Goal: Information Seeking & Learning: Learn about a topic

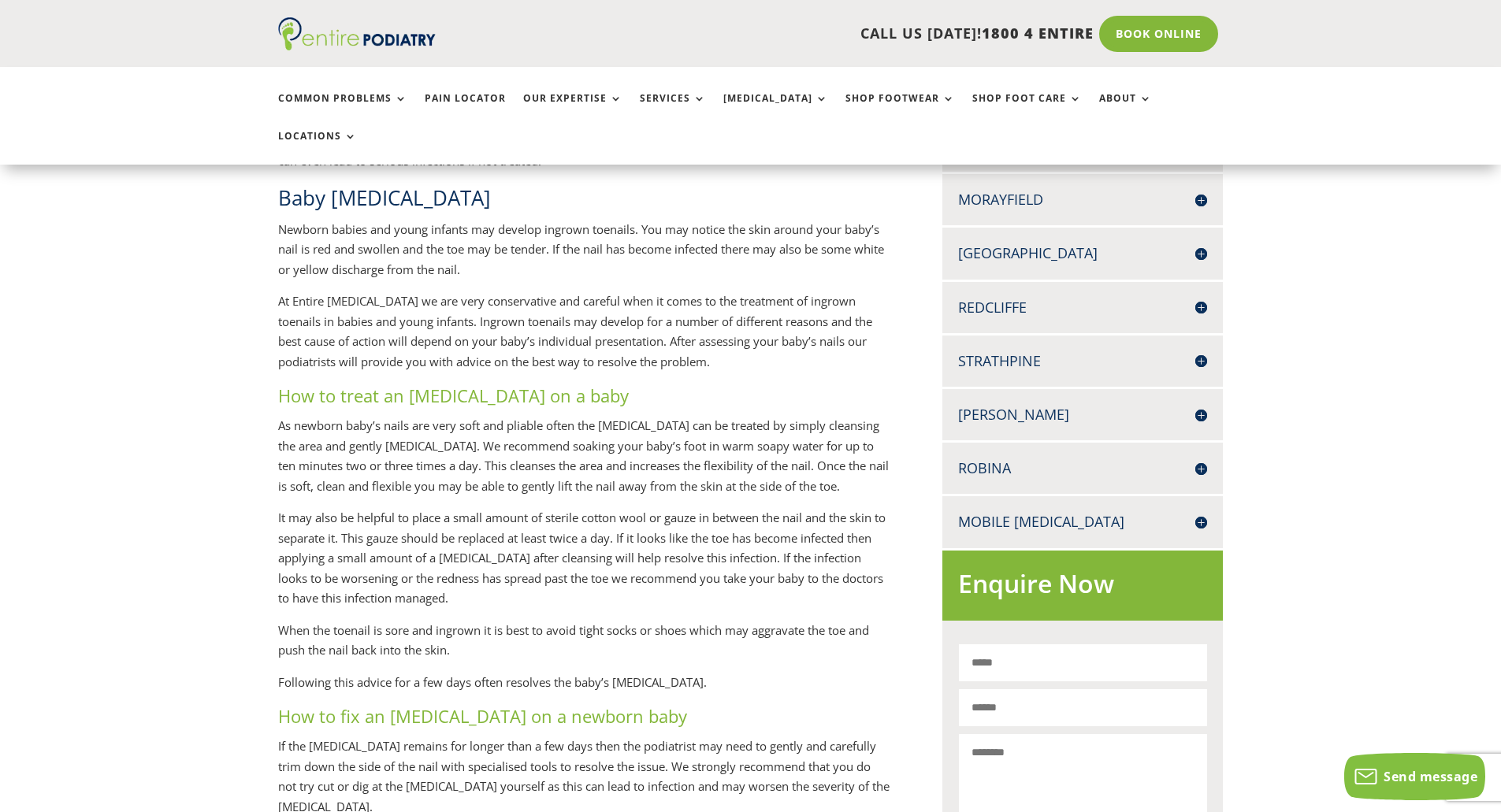
scroll to position [567, 0]
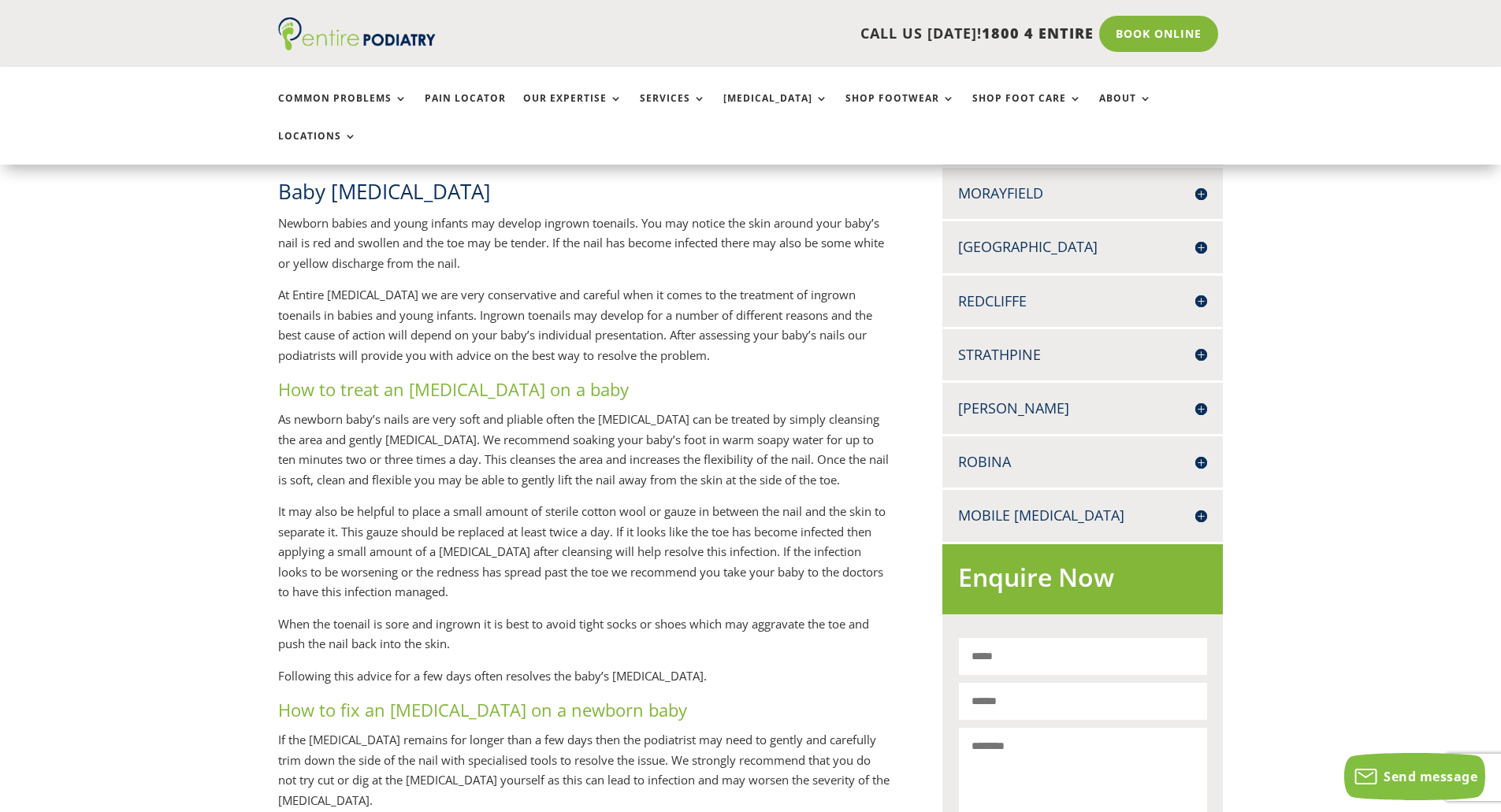
click at [513, 244] on p "Newborn babies and young infants may develop ingrown toenails. You may notice t…" at bounding box center [584, 250] width 613 height 73
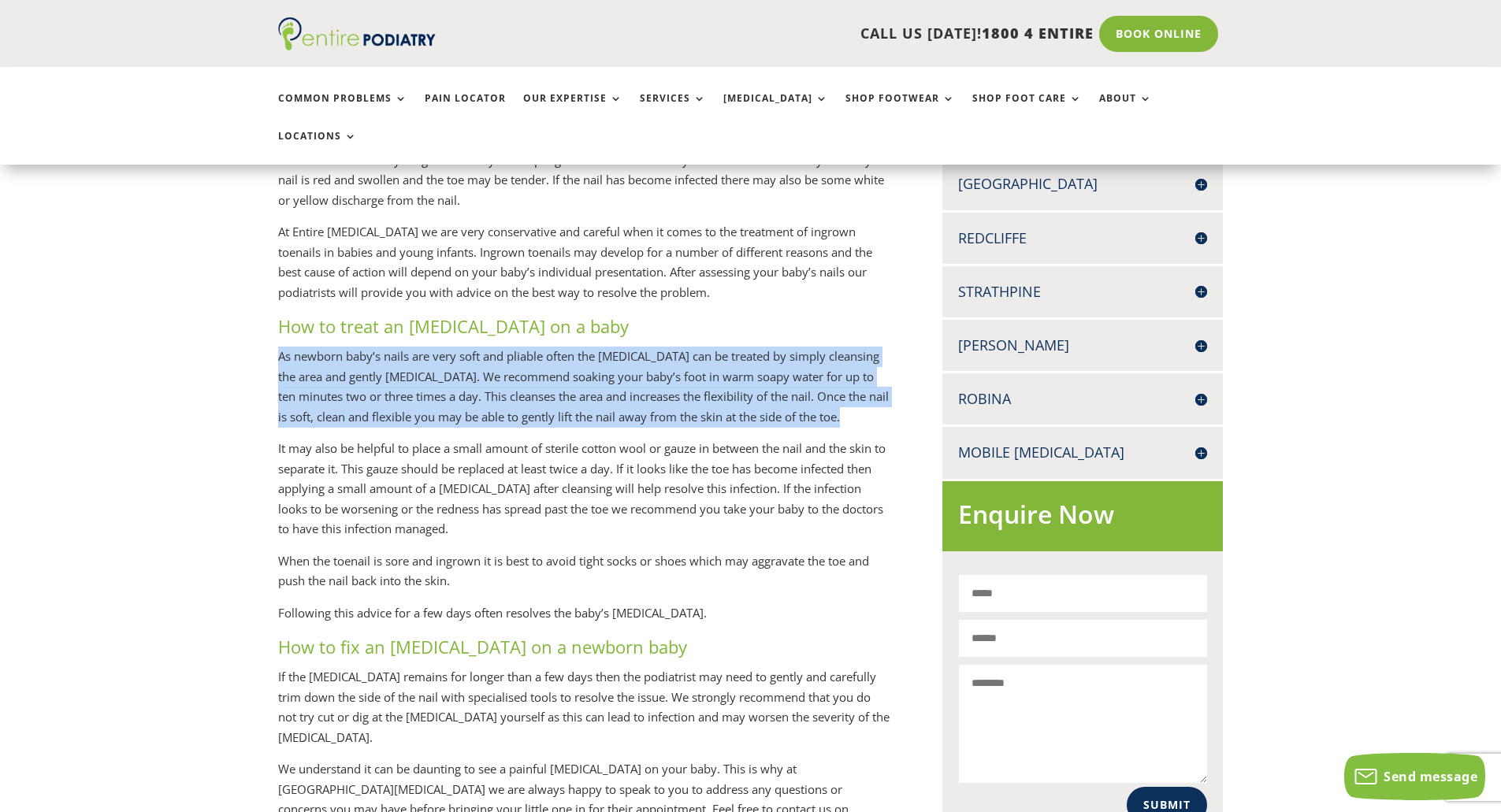
drag, startPoint x: 846, startPoint y: 402, endPoint x: 276, endPoint y: 342, distance: 573.1
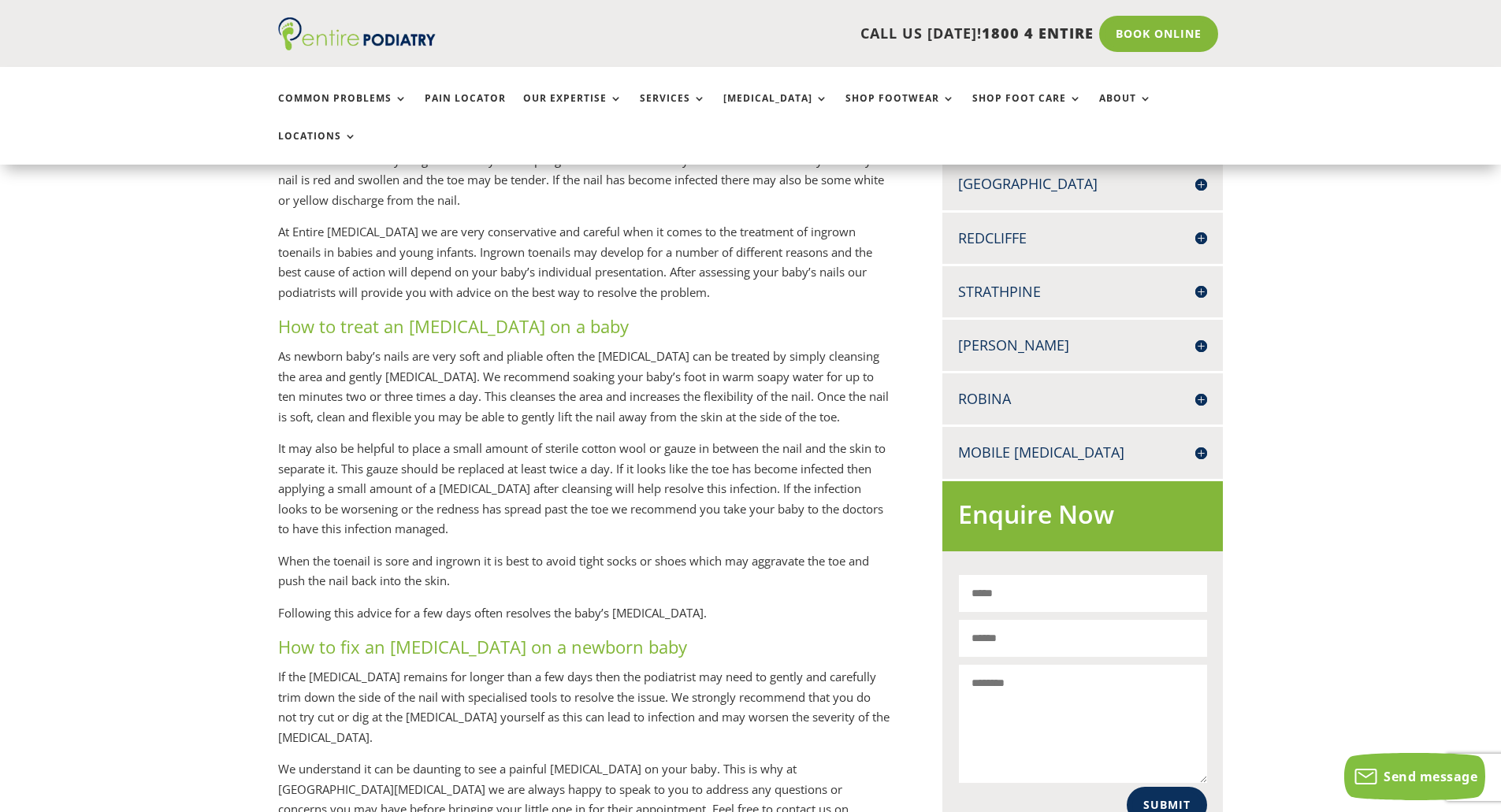
click at [584, 496] on p "It may also be helpful to place a small amount of sterile cotton wool or gauze …" at bounding box center [584, 495] width 613 height 113
click at [538, 508] on p "It may also be helpful to place a small amount of sterile cotton wool or gauze …" at bounding box center [584, 495] width 613 height 113
click at [531, 512] on p "It may also be helpful to place a small amount of sterile cotton wool or gauze …" at bounding box center [584, 495] width 613 height 113
click at [516, 561] on p "When the toenail is sore and ingrown it is best to avoid tight socks or shoes w…" at bounding box center [584, 577] width 613 height 52
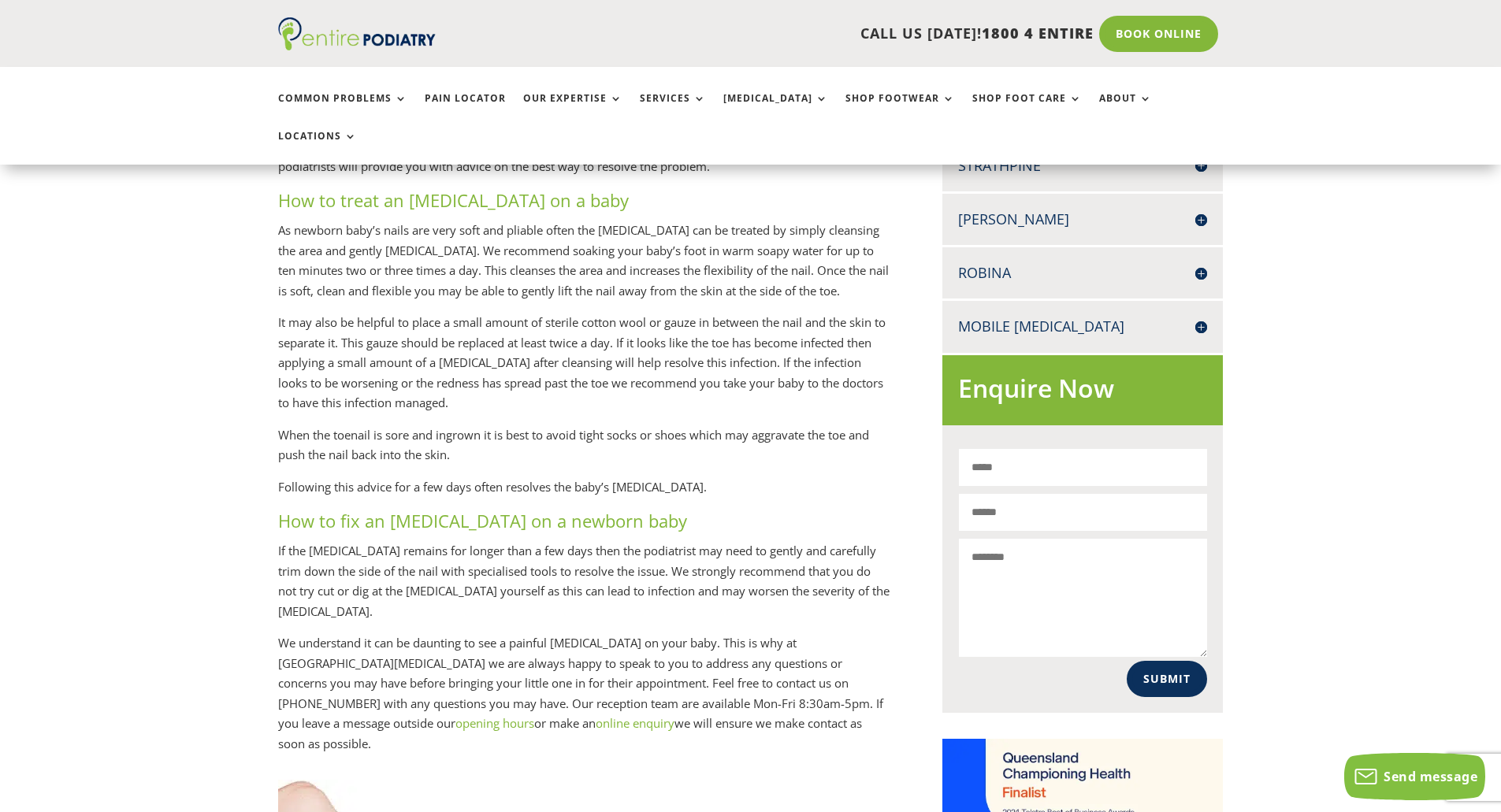
scroll to position [1008, 0]
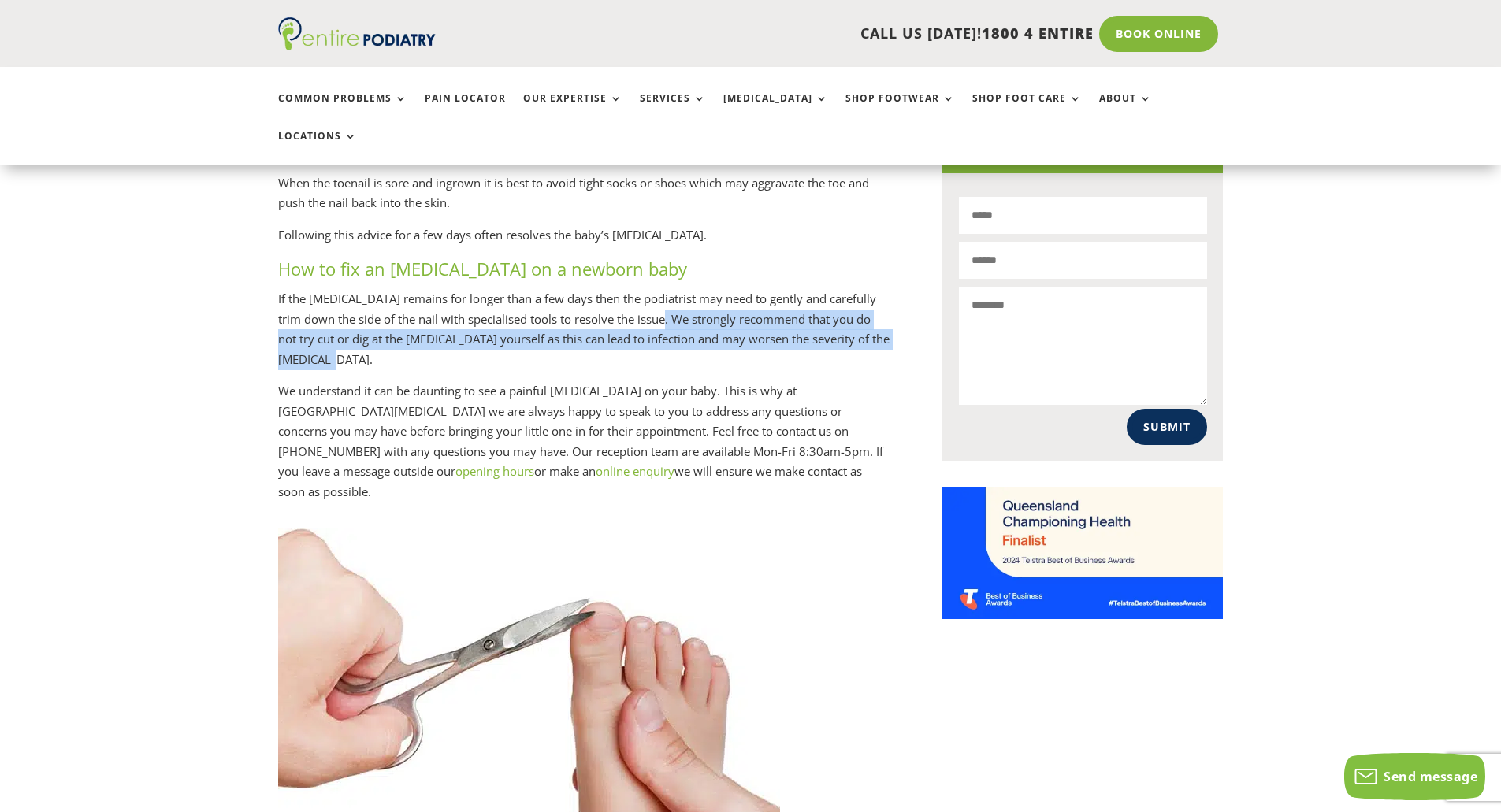
drag, startPoint x: 650, startPoint y: 299, endPoint x: 653, endPoint y: 343, distance: 44.1
click at [653, 343] on p "If the [MEDICAL_DATA] remains for longer than a few days then the podiatrist ma…" at bounding box center [584, 335] width 613 height 92
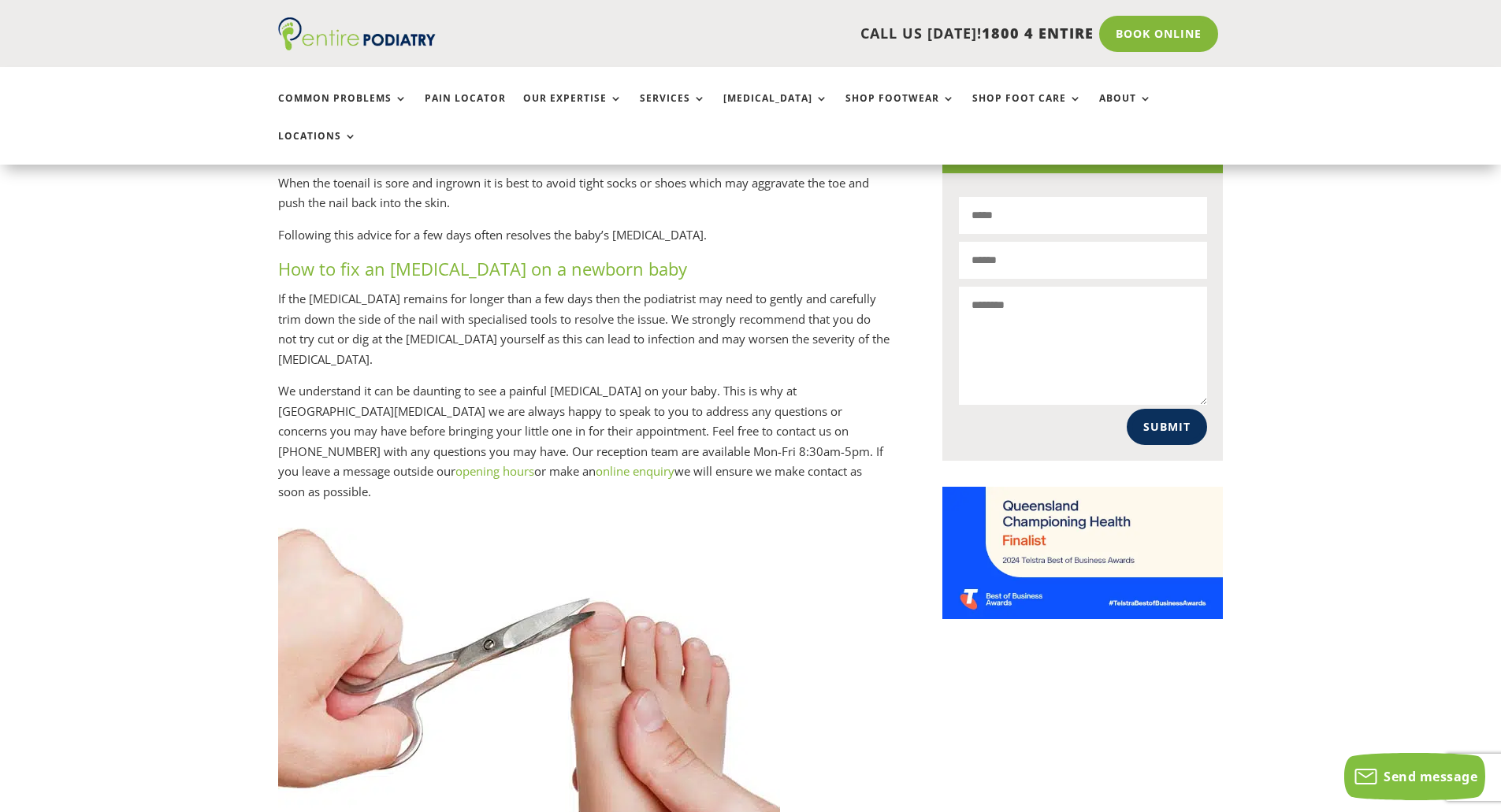
click at [578, 381] on p "We understand it can be daunting to see a painful [MEDICAL_DATA] on your baby. …" at bounding box center [584, 441] width 613 height 120
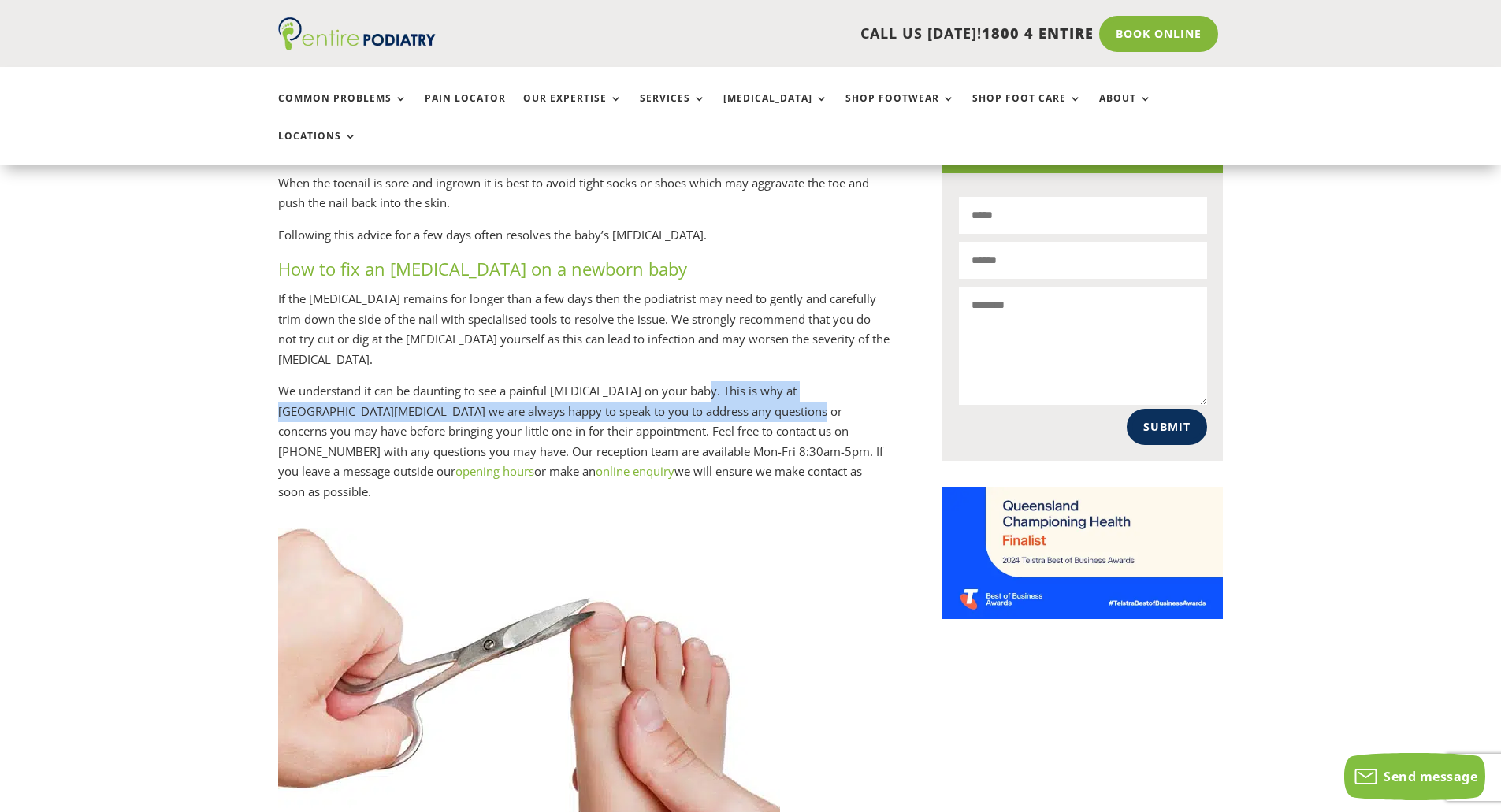
drag, startPoint x: 701, startPoint y: 373, endPoint x: 702, endPoint y: 387, distance: 14.0
click at [702, 387] on p "We understand it can be daunting to see a painful [MEDICAL_DATA] on your baby. …" at bounding box center [584, 441] width 613 height 120
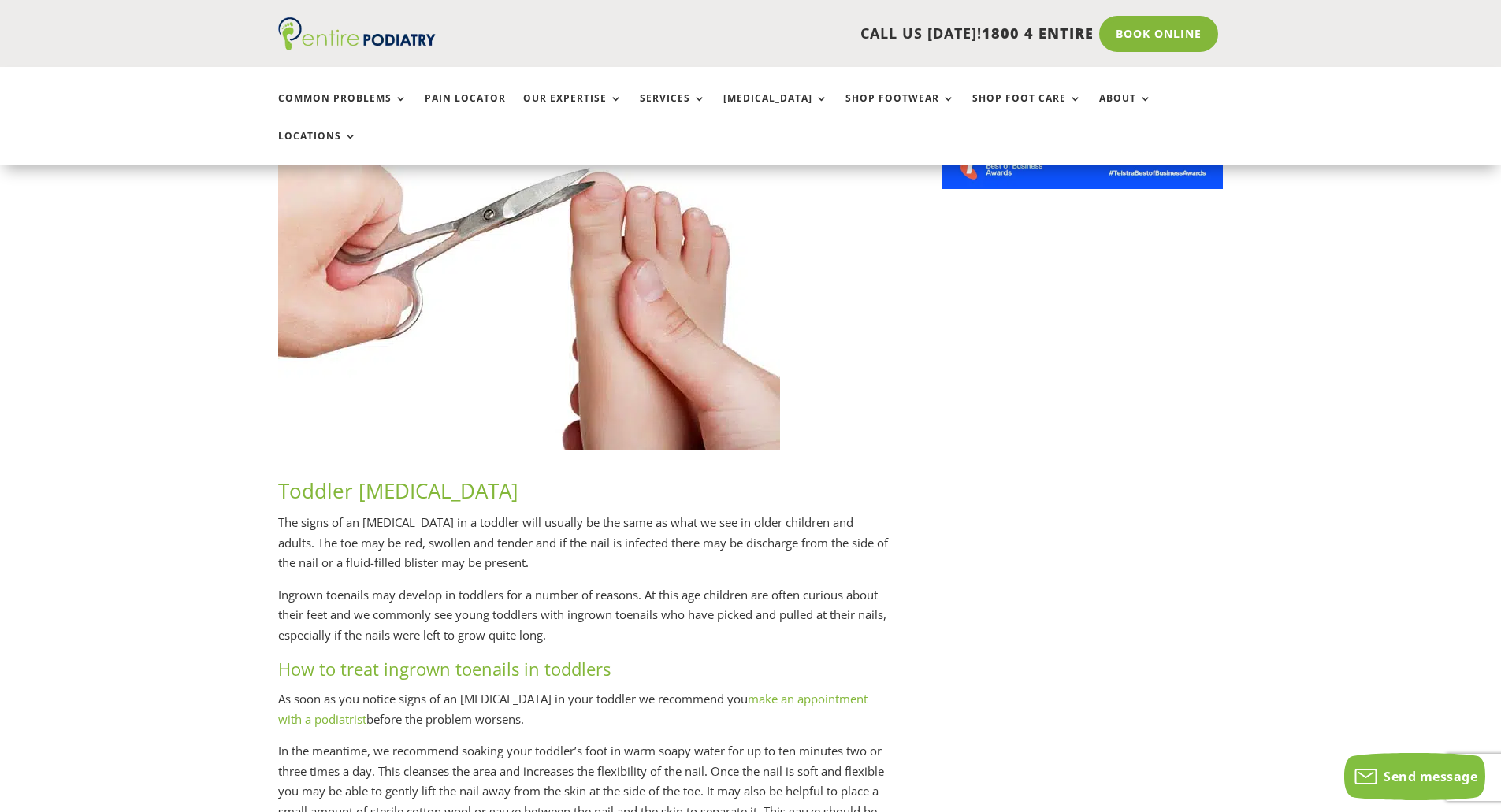
scroll to position [1449, 0]
